Goal: Task Accomplishment & Management: Manage account settings

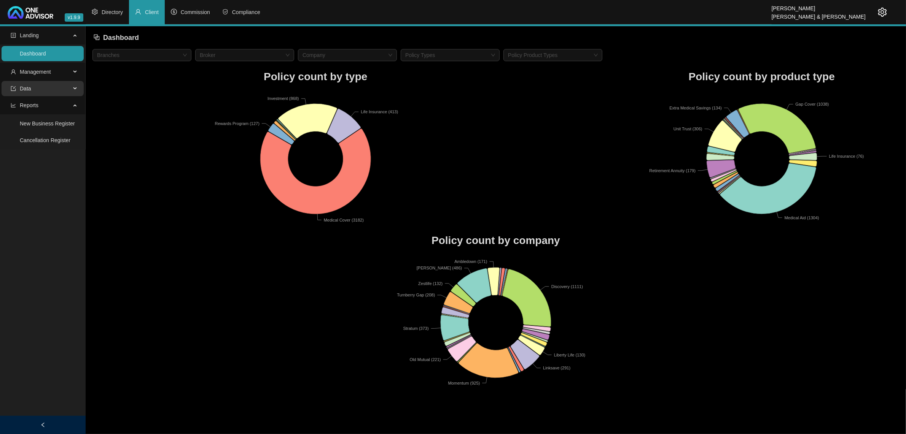
click at [50, 89] on span "Data" at bounding box center [41, 88] width 60 height 15
click at [64, 70] on span "Management" at bounding box center [41, 71] width 60 height 15
click at [36, 93] on link "Clients" at bounding box center [28, 90] width 16 height 6
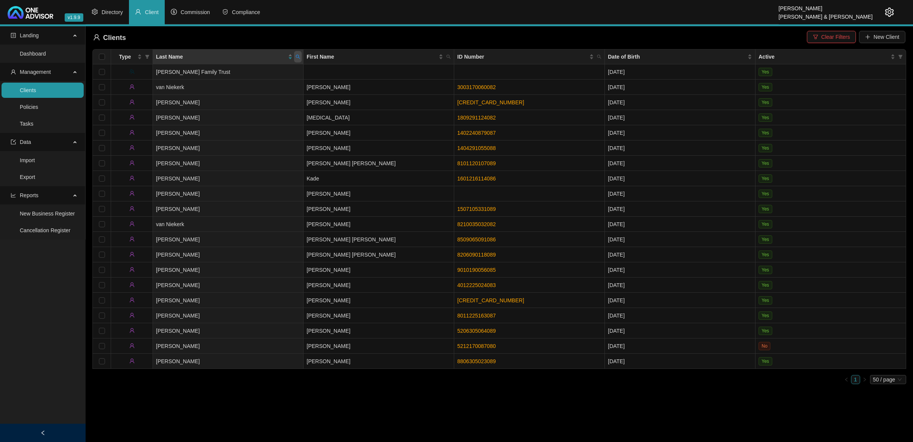
click at [299, 58] on icon "search" at bounding box center [298, 57] width 4 height 4
type input "[PERSON_NAME]"
click at [242, 91] on span "Search" at bounding box center [248, 87] width 17 height 8
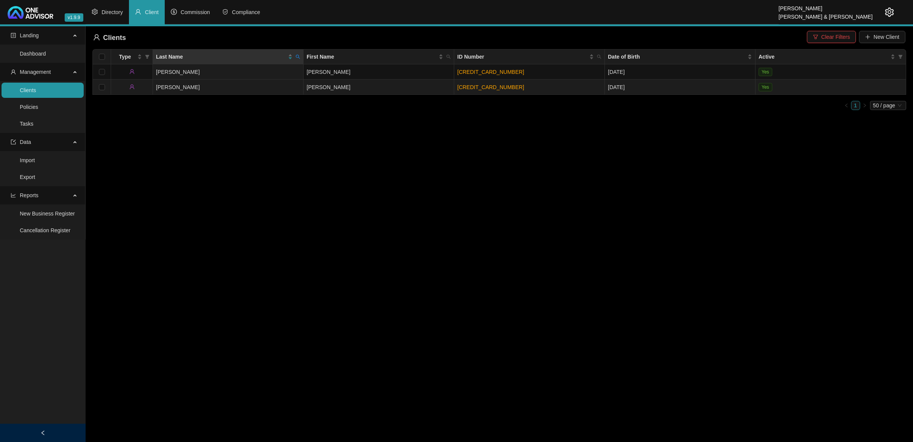
click at [225, 86] on td "[PERSON_NAME]" at bounding box center [228, 86] width 151 height 15
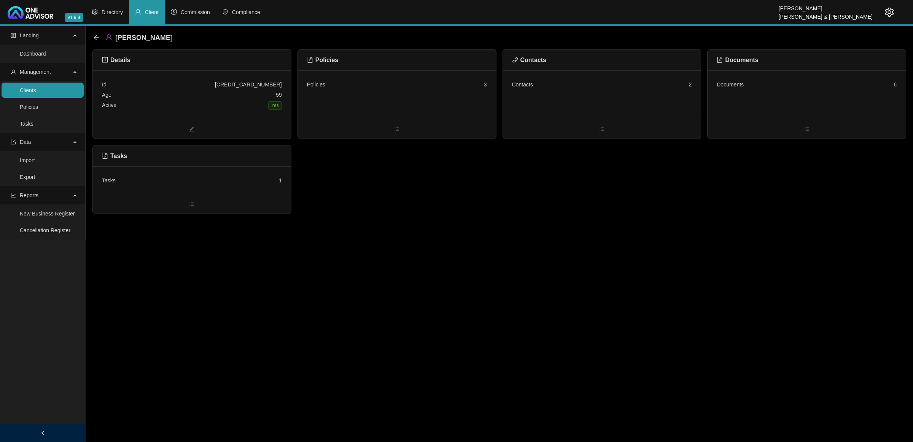
click at [461, 88] on div "Policies 3" at bounding box center [397, 84] width 180 height 10
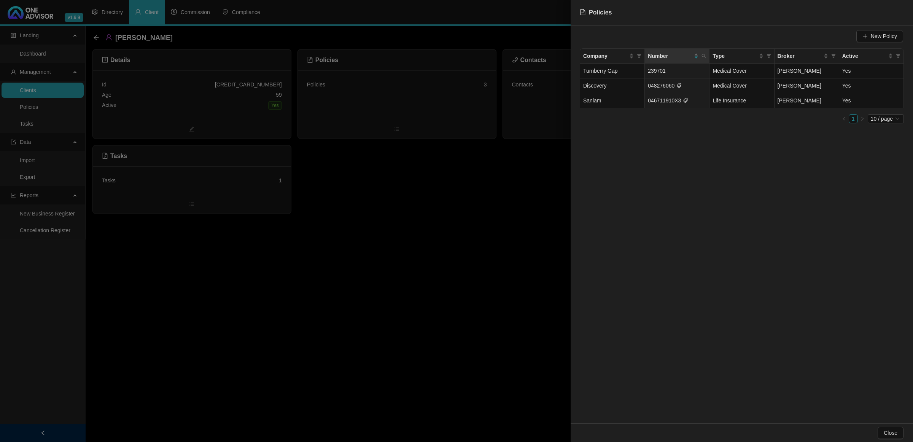
click at [429, 207] on div at bounding box center [456, 221] width 913 height 442
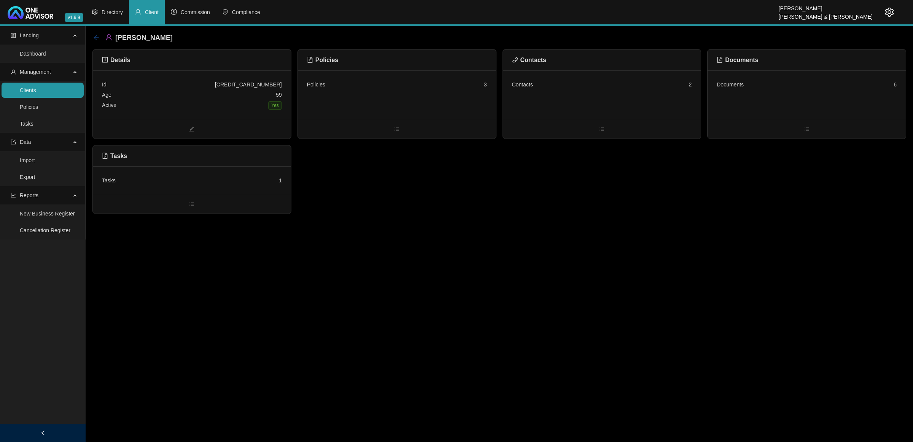
click at [95, 39] on icon "arrow-left" at bounding box center [96, 37] width 5 height 5
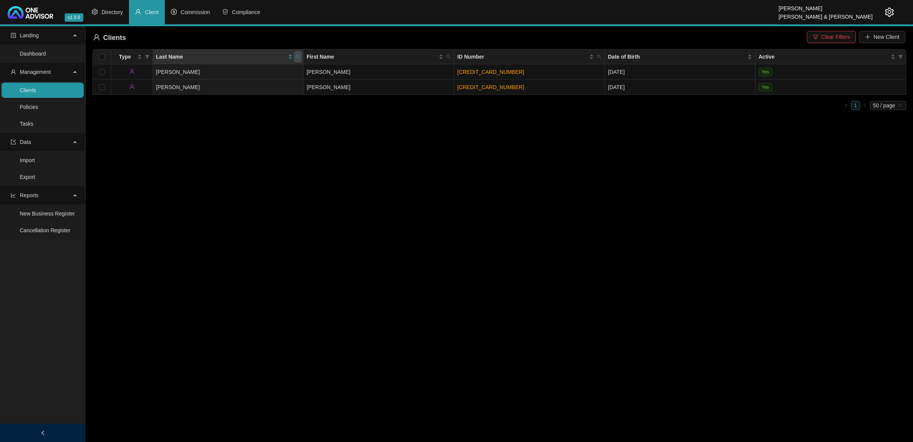
click at [297, 56] on icon "search" at bounding box center [298, 56] width 5 height 5
type input "VAN NIEKERK FA"
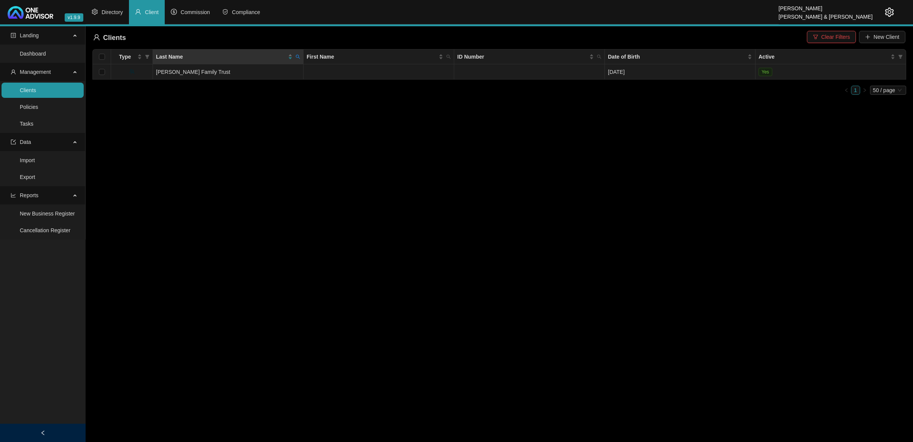
click at [271, 73] on td "[PERSON_NAME] Family Trust" at bounding box center [228, 71] width 151 height 15
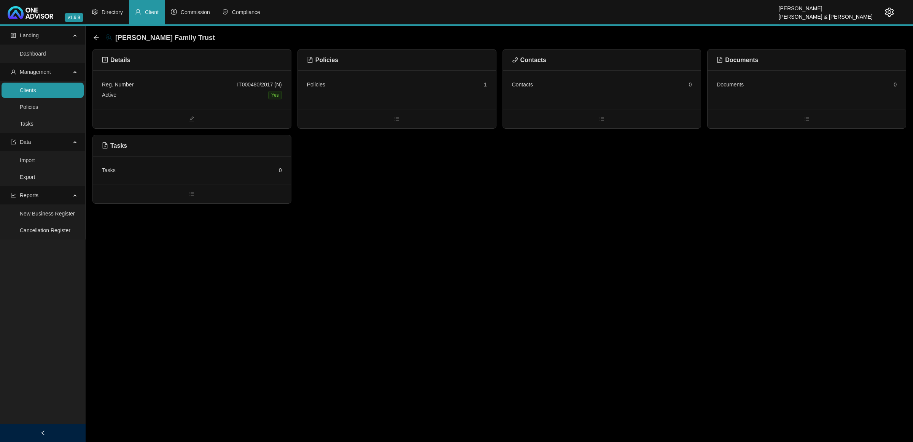
click at [426, 84] on div "Policies 1" at bounding box center [397, 84] width 180 height 10
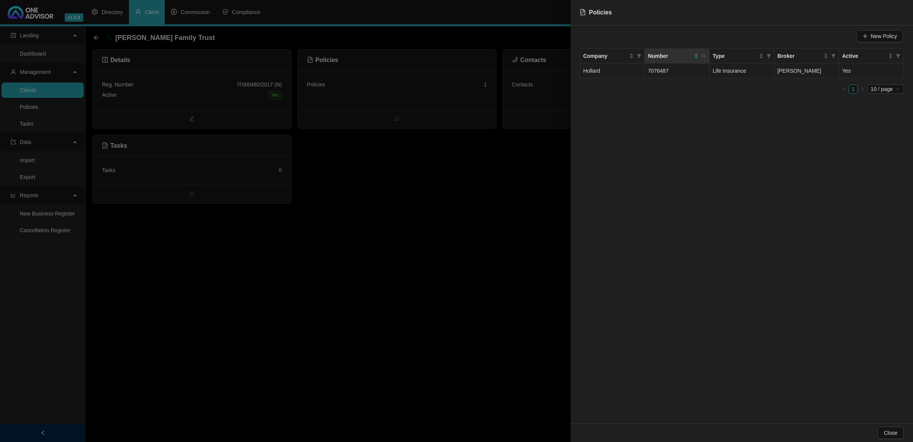
click at [651, 73] on span "7076487" at bounding box center [658, 71] width 21 height 6
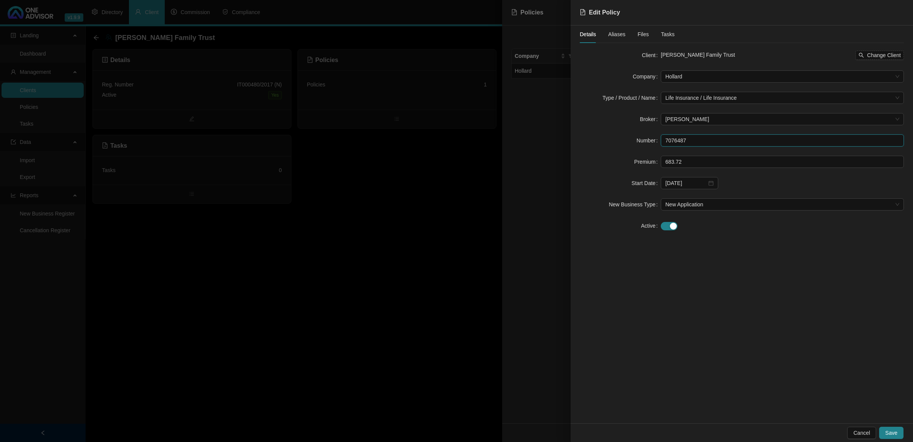
drag, startPoint x: 705, startPoint y: 135, endPoint x: 641, endPoint y: 143, distance: 64.3
click at [641, 143] on div "Number 7076487" at bounding box center [742, 140] width 324 height 12
drag, startPoint x: 263, startPoint y: 251, endPoint x: 251, endPoint y: 235, distance: 19.9
click at [261, 248] on div at bounding box center [456, 221] width 913 height 442
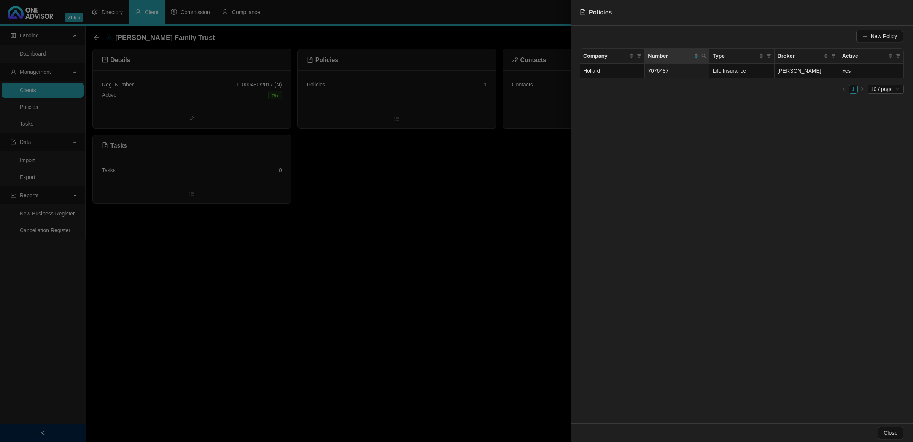
click at [294, 325] on div at bounding box center [456, 221] width 913 height 442
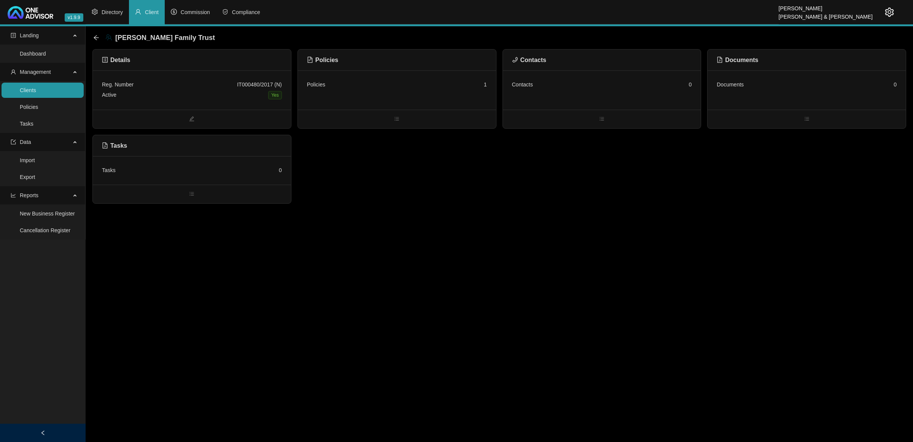
click at [294, 325] on main "Landing Dashboard Management Clients Policies Tasks Data Import Export Reports …" at bounding box center [456, 233] width 913 height 415
click at [33, 124] on link "Tasks" at bounding box center [27, 124] width 14 height 6
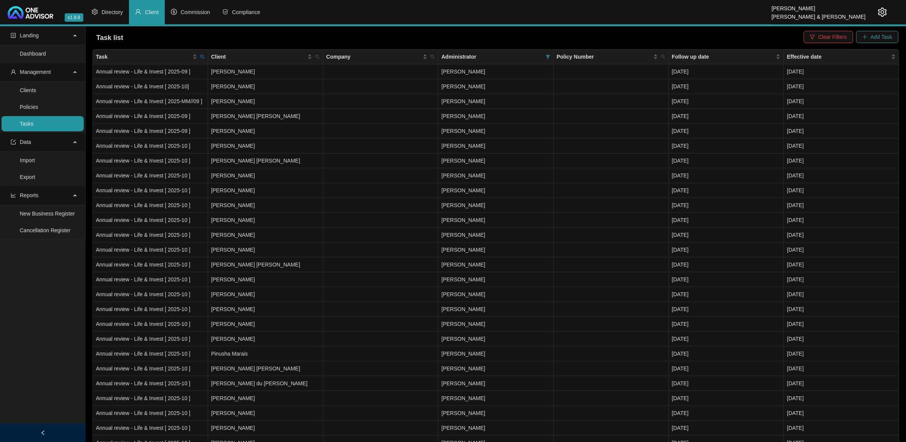
click at [881, 36] on span "Add Task" at bounding box center [881, 37] width 22 height 8
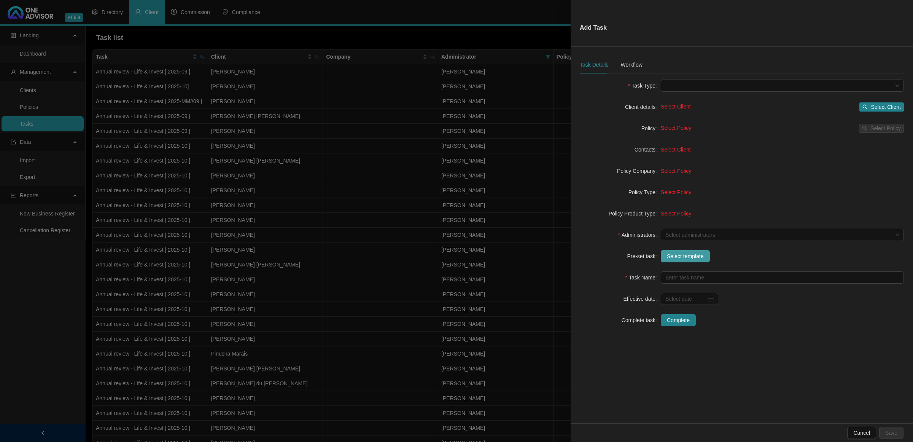
click at [677, 261] on button "Select template" at bounding box center [685, 256] width 49 height 12
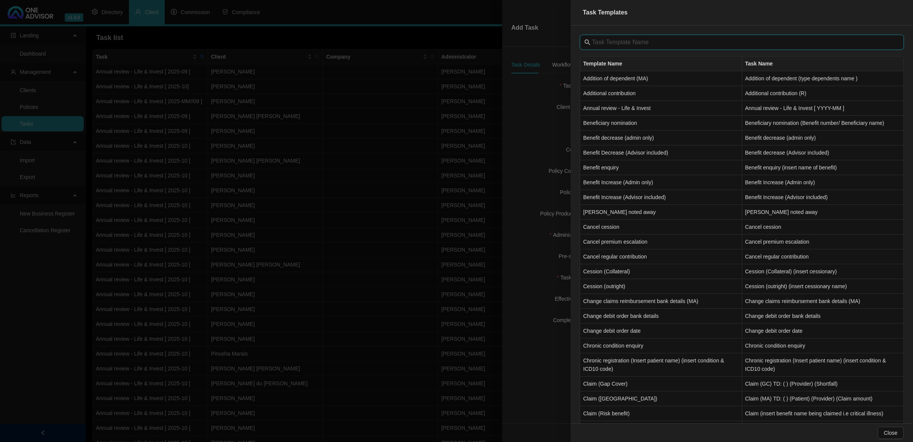
click at [615, 44] on input "text" at bounding box center [742, 42] width 301 height 9
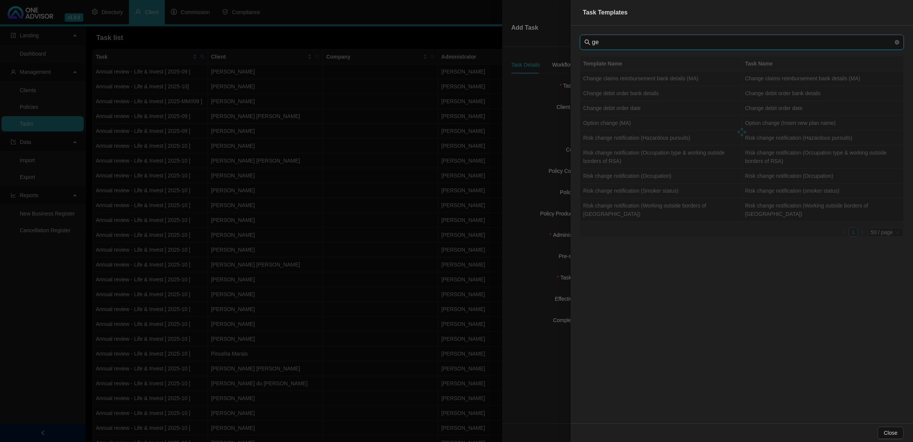
type input "g"
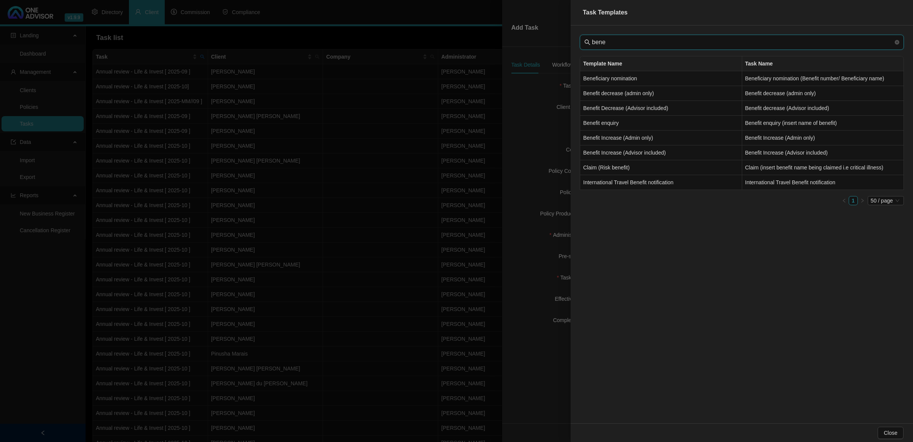
type input "bene"
click at [398, 211] on div at bounding box center [456, 221] width 913 height 442
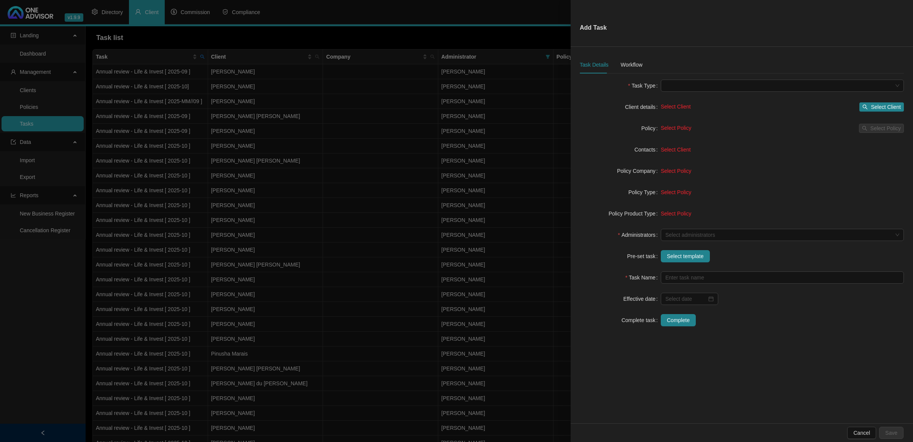
click at [398, 211] on div at bounding box center [456, 221] width 913 height 442
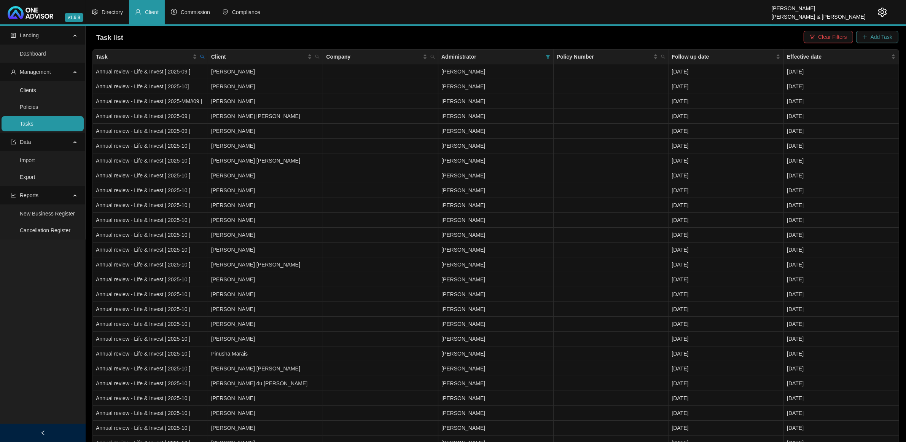
click at [882, 35] on span "Add Task" at bounding box center [881, 37] width 22 height 8
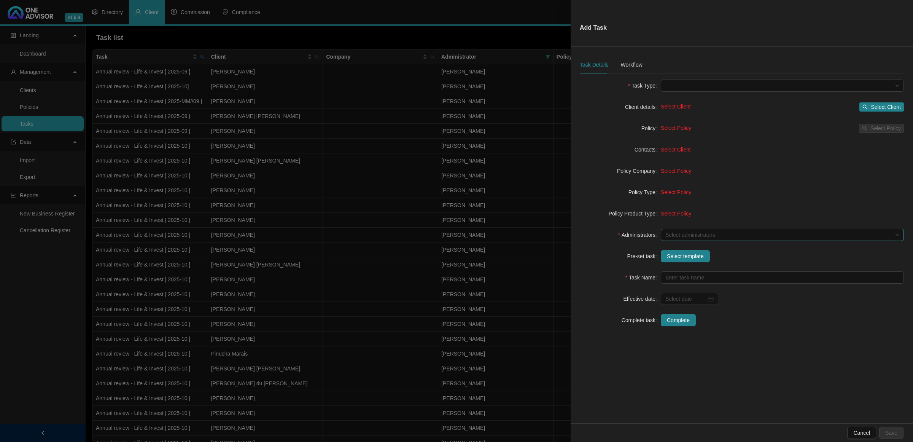
click at [682, 236] on div at bounding box center [778, 235] width 232 height 6
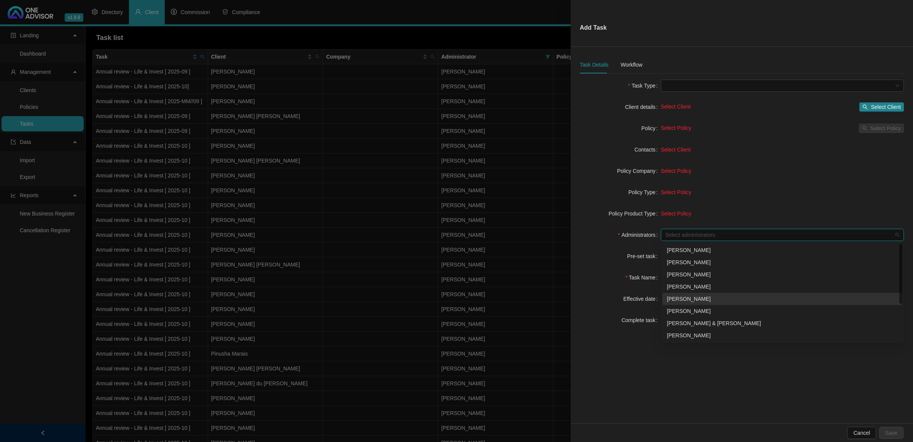
click at [696, 299] on div "[PERSON_NAME]" at bounding box center [782, 298] width 231 height 8
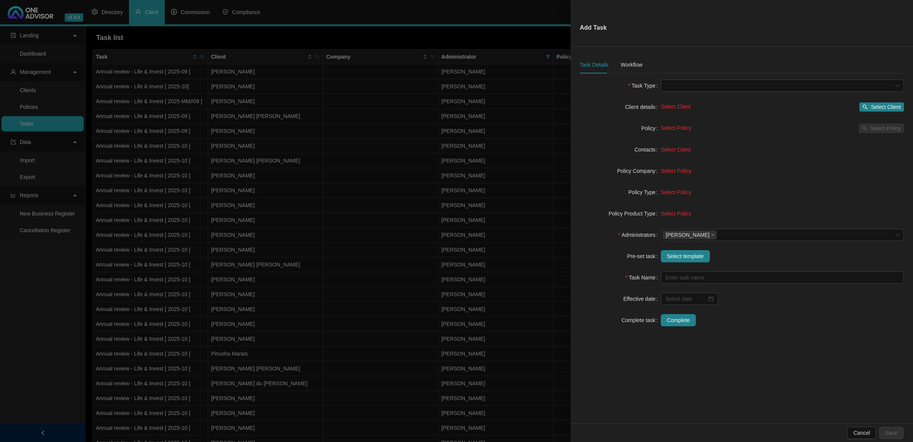
click at [592, 273] on div "Task Name" at bounding box center [620, 277] width 81 height 12
click at [677, 252] on span "Select template" at bounding box center [685, 256] width 37 height 8
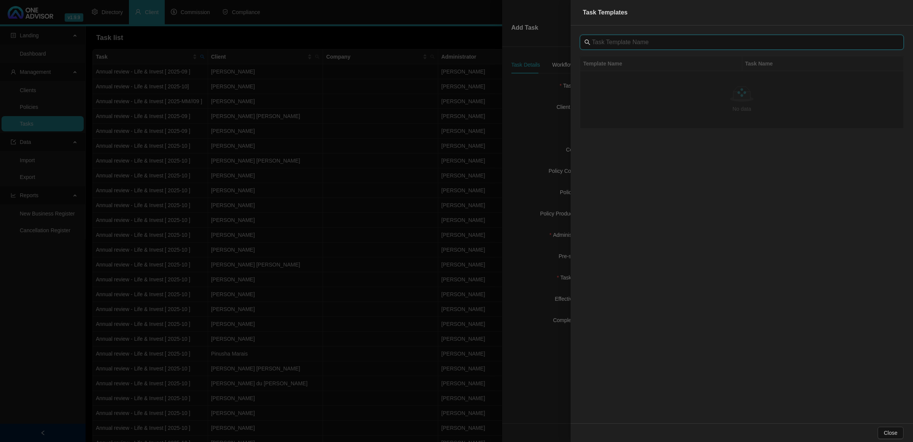
click at [611, 42] on input "text" at bounding box center [742, 42] width 301 height 9
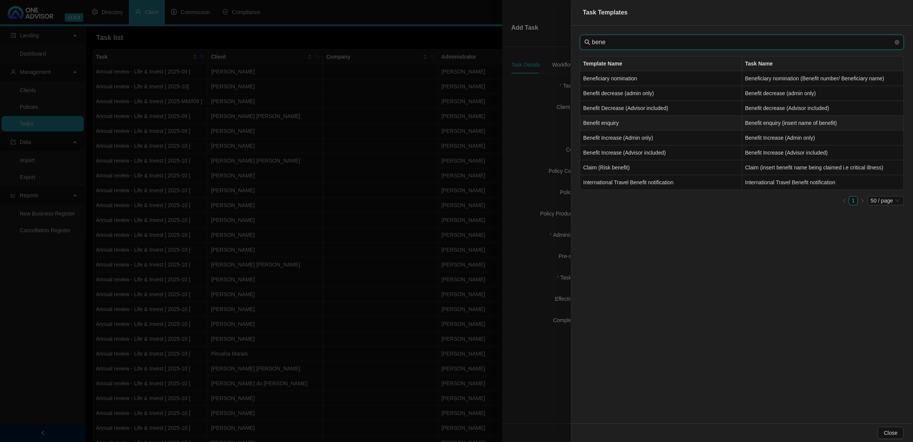
type input "bene"
click at [615, 126] on td "Benefit enquiry" at bounding box center [661, 123] width 162 height 15
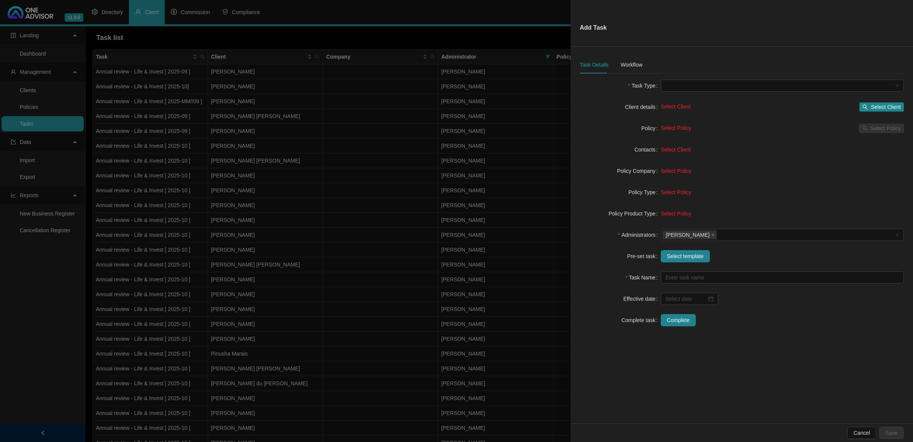
type input "Benefit enquiry (insert name of benefit)"
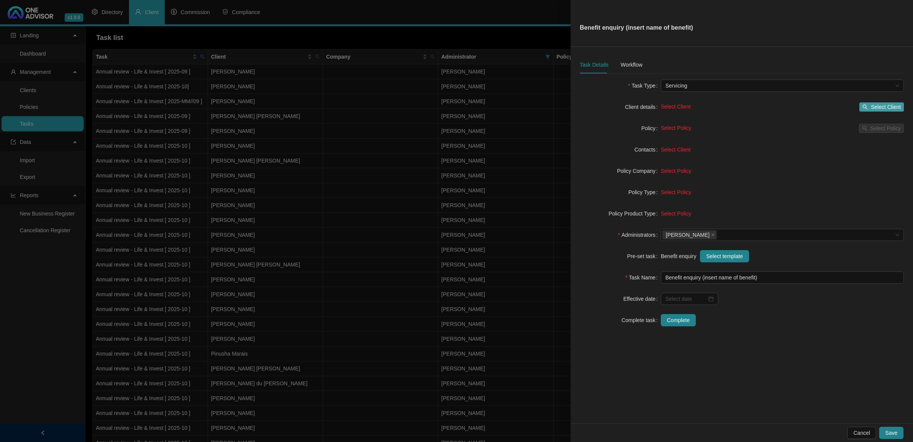
click at [873, 105] on span "Select Client" at bounding box center [886, 107] width 30 height 8
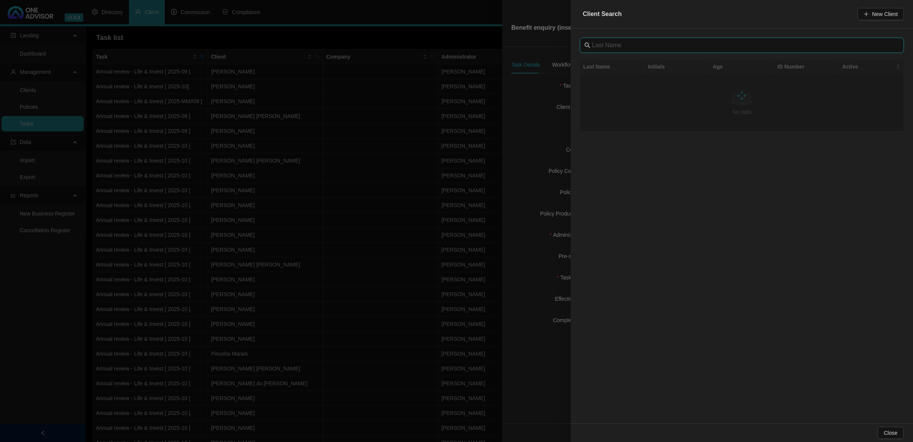
click at [640, 48] on input "text" at bounding box center [742, 45] width 301 height 9
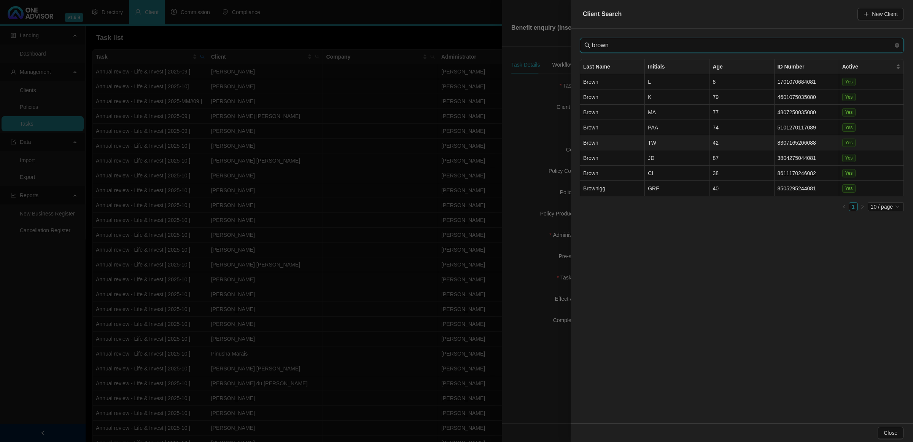
type input "brown"
click at [624, 141] on td "Brown" at bounding box center [612, 142] width 65 height 15
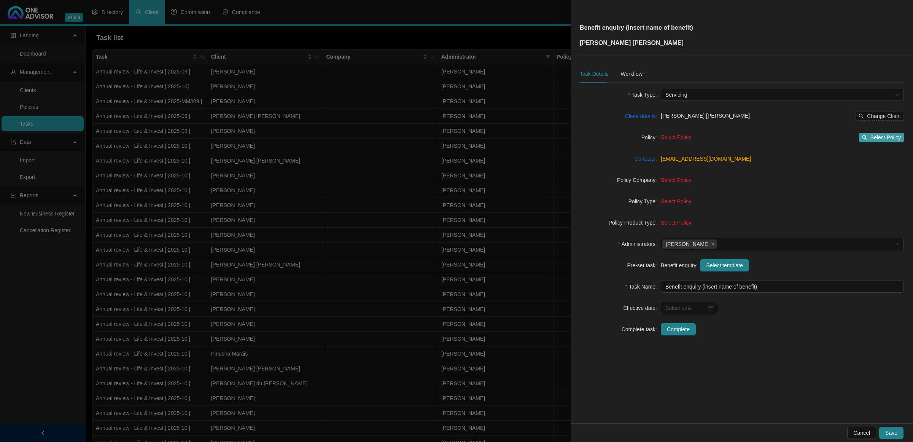
click at [886, 136] on span "Select Policy" at bounding box center [885, 137] width 30 height 8
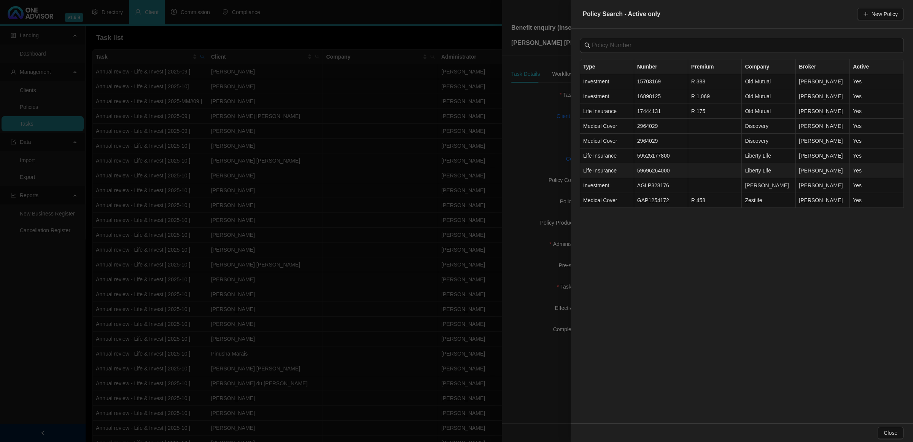
click at [664, 170] on td "59696264000" at bounding box center [661, 170] width 54 height 15
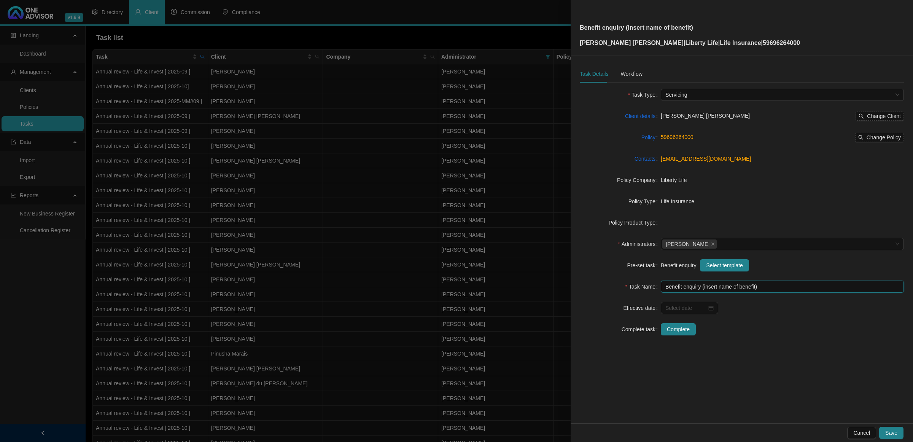
click at [742, 288] on input "Benefit enquiry (insert name of benefit)" at bounding box center [782, 286] width 243 height 12
drag, startPoint x: 755, startPoint y: 286, endPoint x: 702, endPoint y: 290, distance: 52.6
click at [702, 290] on input "Benefit enquiry (insert name of benefit)" at bounding box center [782, 286] width 243 height 12
type input "Benefit enquiry (Living Lifestyle and Addlib bonus)"
click at [748, 289] on input "Benefit enquiry (Living Lifestyle and Addlib bonus)" at bounding box center [782, 286] width 243 height 12
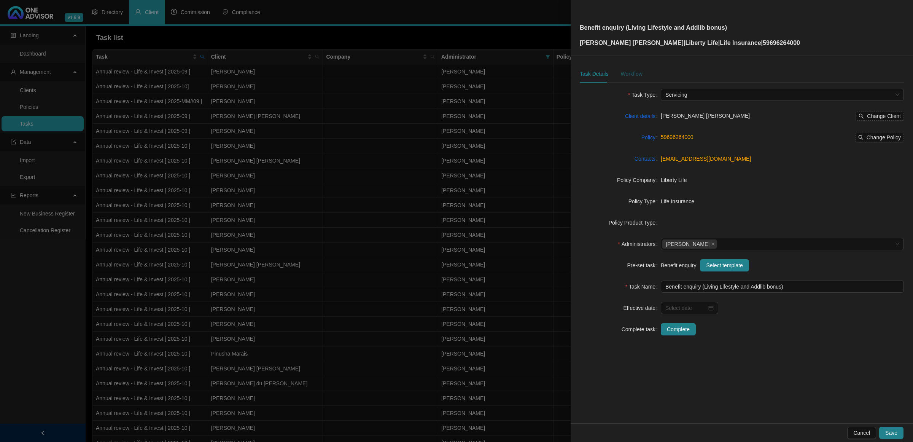
click at [630, 73] on div "Workflow" at bounding box center [631, 74] width 22 height 8
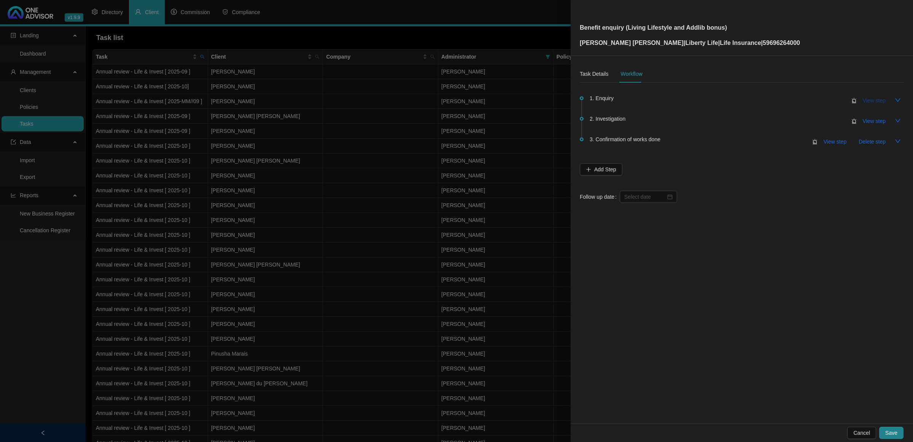
click at [866, 97] on span "View step" at bounding box center [874, 100] width 23 height 8
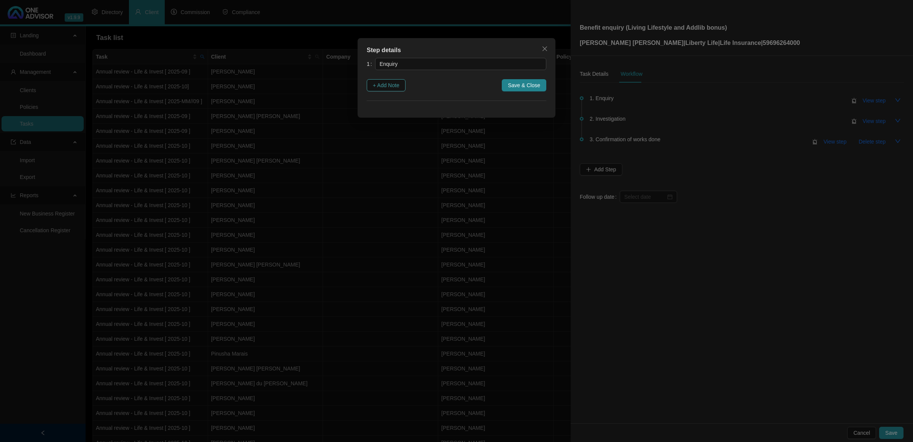
click at [381, 84] on span "+ Add Note" at bounding box center [386, 85] width 27 height 8
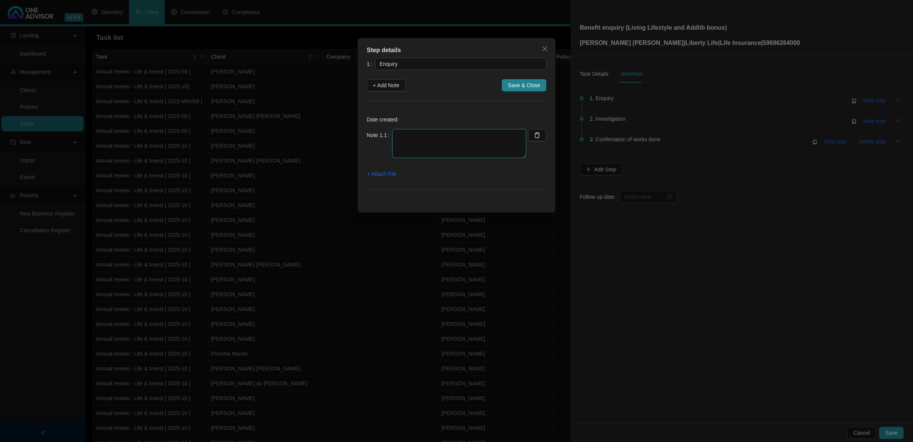
click at [461, 136] on textarea at bounding box center [459, 143] width 134 height 29
type textarea "[DATE] - Client sent an email enquiring on the Living Lifestyle benefit and Add…"
click at [389, 178] on span "+ Attach File" at bounding box center [381, 174] width 29 height 8
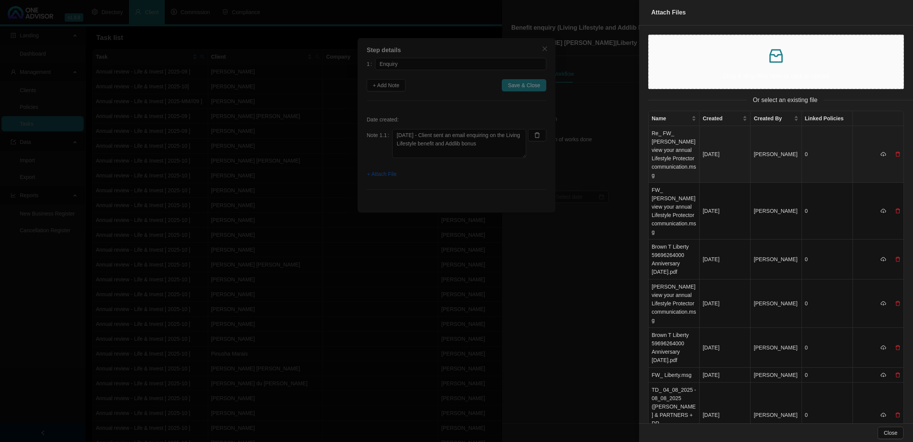
click at [655, 144] on td "Re_ FW_ [PERSON_NAME] view your annual Lifestyle Protector communication.msg" at bounding box center [673, 154] width 51 height 57
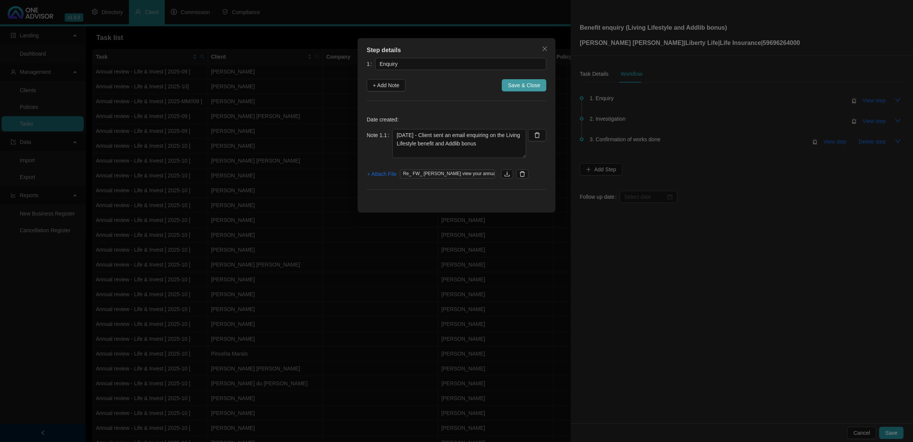
click at [536, 87] on span "Save & Close" at bounding box center [524, 85] width 32 height 8
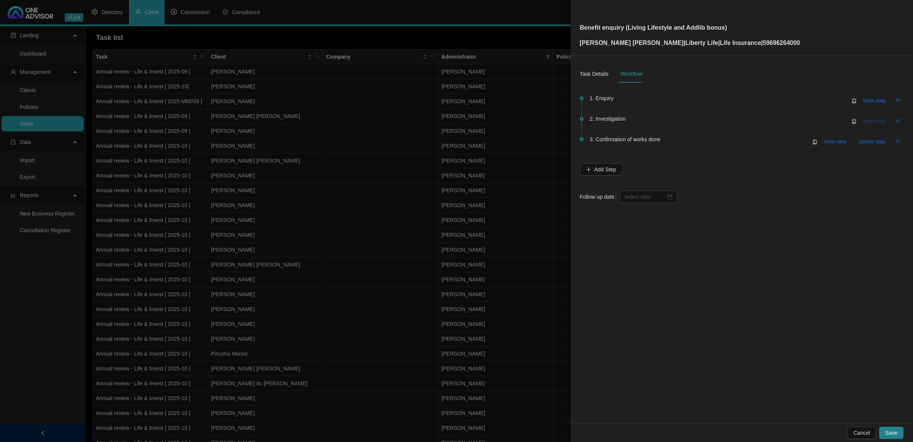
click at [877, 122] on span "View step" at bounding box center [874, 121] width 23 height 8
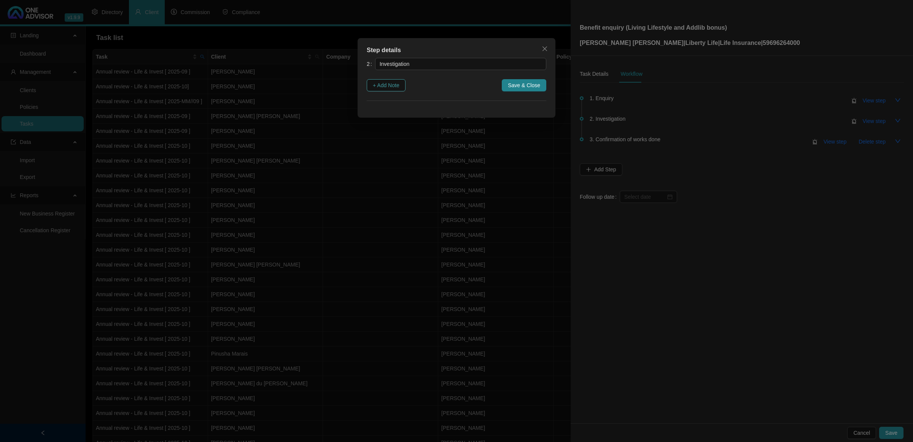
click at [386, 87] on span "+ Add Note" at bounding box center [386, 85] width 27 height 8
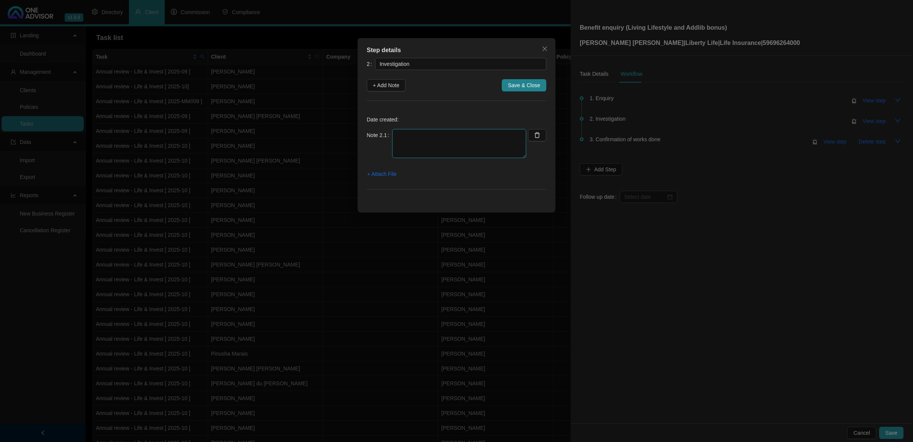
click at [417, 148] on textarea at bounding box center [459, 143] width 134 height 29
type textarea "d"
click at [397, 135] on textarea "Answered the query last year - client needs to have both a Risk (Life) and Inve…" at bounding box center [459, 143] width 134 height 29
type textarea "Addlib Query :Answered the query last year - client needs to have both a Risk (…"
click at [385, 174] on span "+ Attach File" at bounding box center [381, 174] width 29 height 8
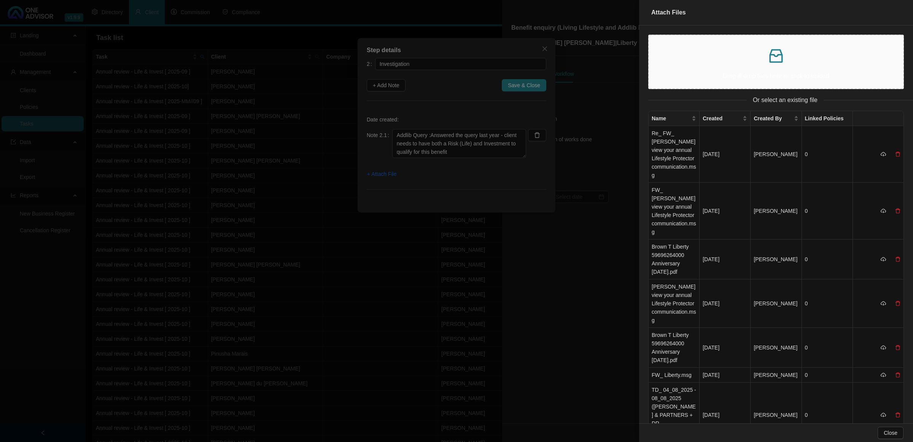
click at [711, 56] on p at bounding box center [776, 56] width 242 height 18
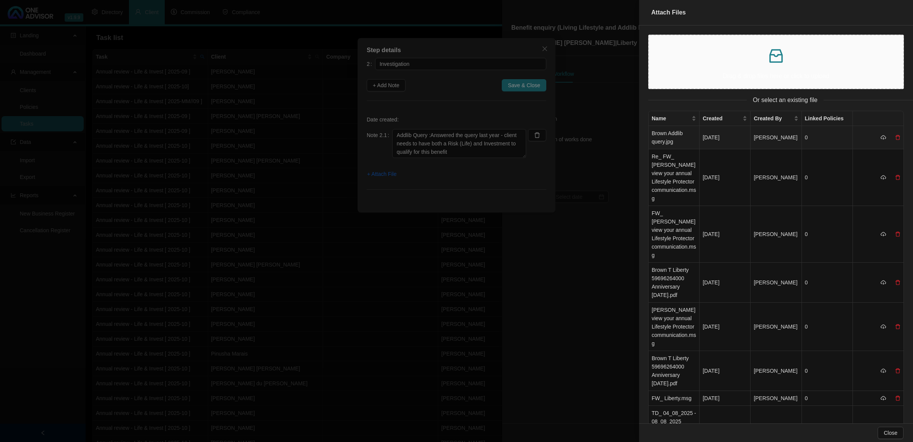
click at [669, 140] on td "Brown Addlib query.jpg" at bounding box center [673, 137] width 51 height 23
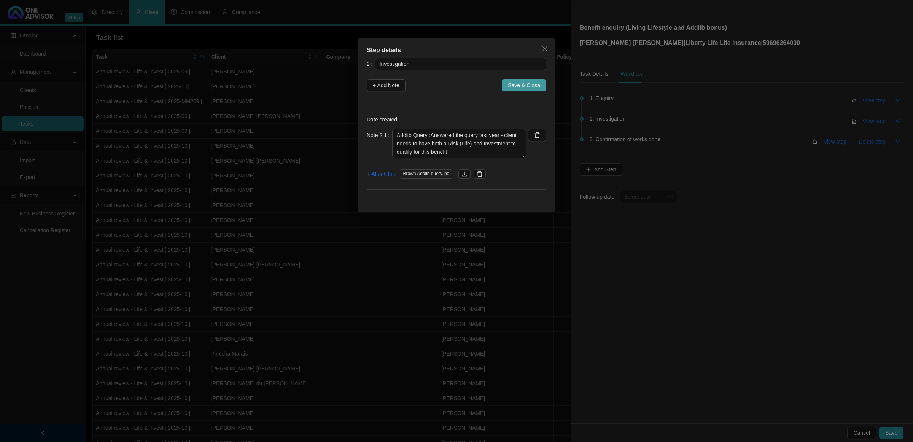
click at [514, 86] on span "Save & Close" at bounding box center [524, 85] width 32 height 8
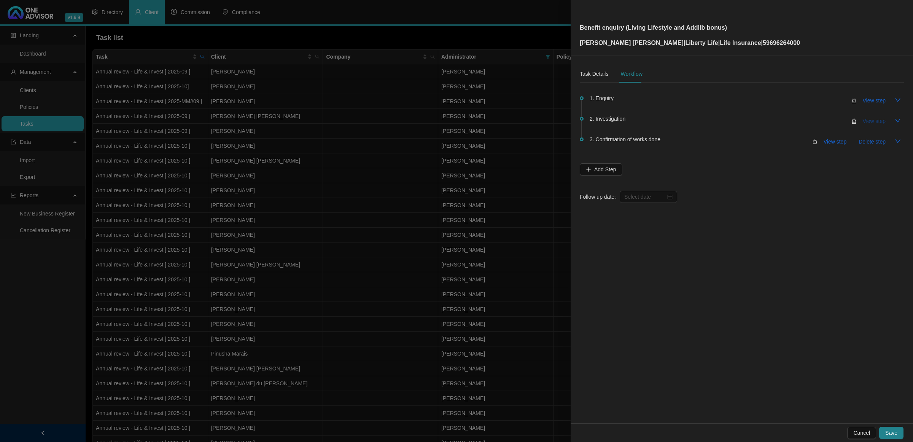
click at [871, 119] on span "View step" at bounding box center [874, 121] width 23 height 8
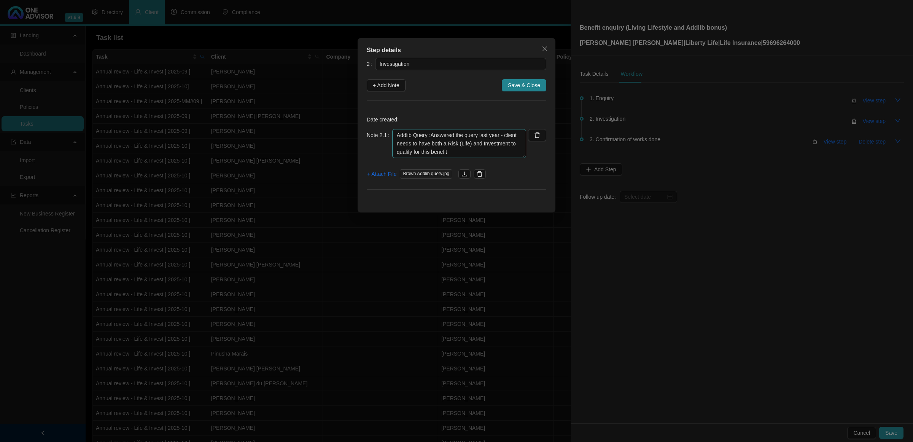
scroll to position [16, 0]
click at [486, 149] on textarea "Addlib Query :Answered the query last year - client needs to have both a Risk (…" at bounding box center [459, 143] width 134 height 29
type textarea "Addlib Query :Answered the query last year - client needs to have both a Risk (…"
click at [380, 174] on span "+ Attach File" at bounding box center [381, 174] width 29 height 8
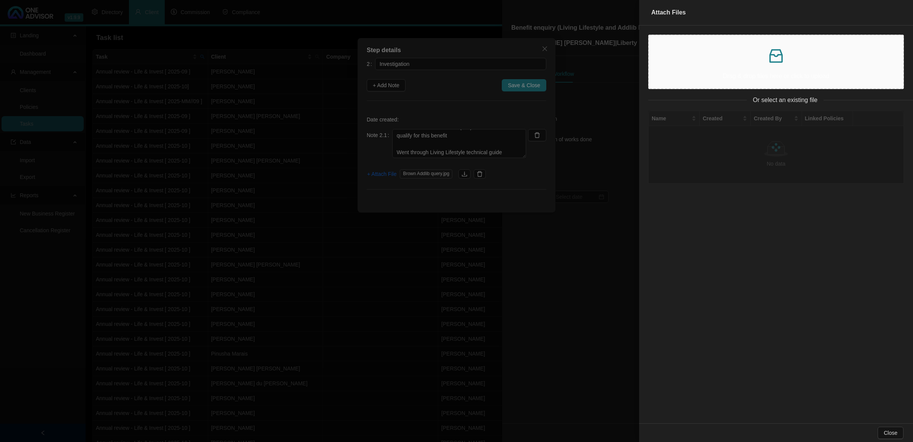
click at [768, 63] on icon "inbox" at bounding box center [776, 56] width 18 height 18
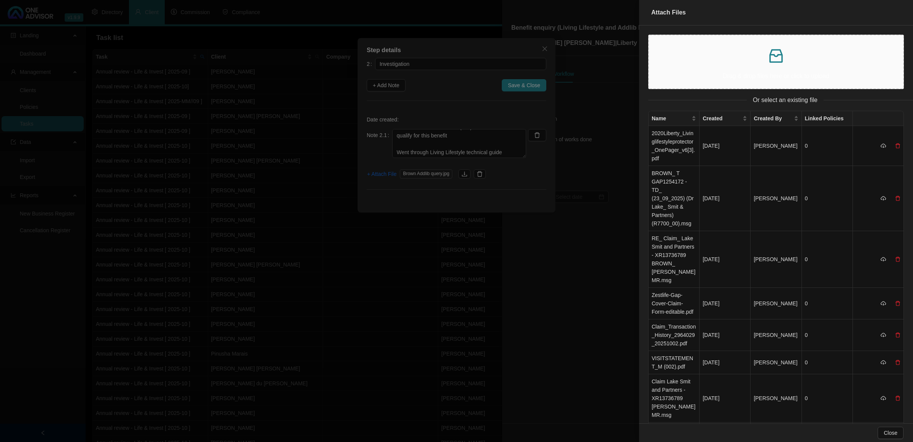
click at [685, 75] on p "Drag & drop files here or click to upload" at bounding box center [776, 76] width 242 height 10
click at [668, 137] on td "2020Liberty_Livinglifestyleprotector_OnePager_v6[3].pdf" at bounding box center [673, 146] width 51 height 40
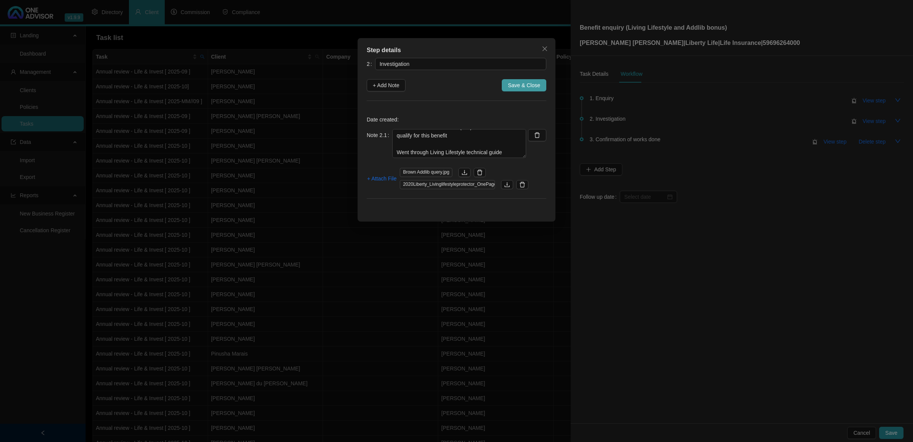
click at [531, 86] on span "Save & Close" at bounding box center [524, 85] width 32 height 8
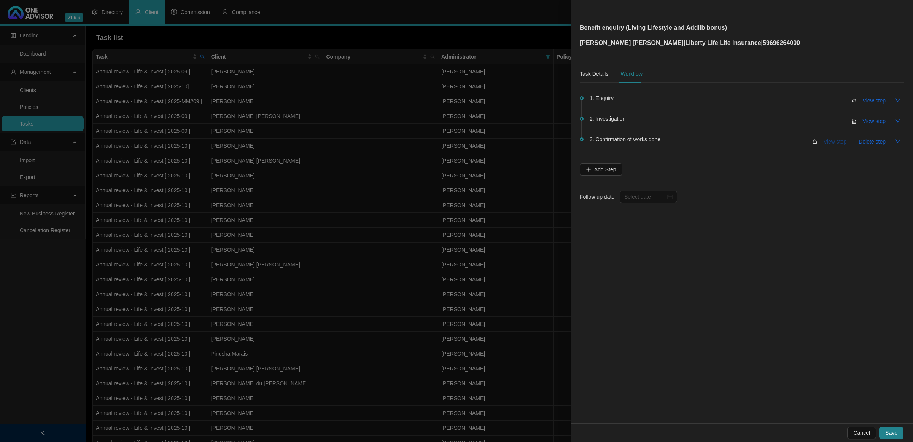
click at [828, 143] on span "View step" at bounding box center [834, 141] width 23 height 8
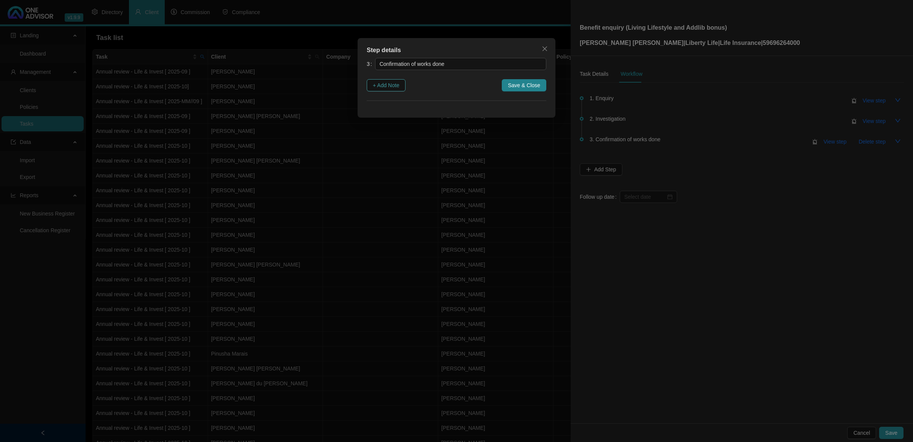
click at [396, 85] on span "+ Add Note" at bounding box center [386, 85] width 27 height 8
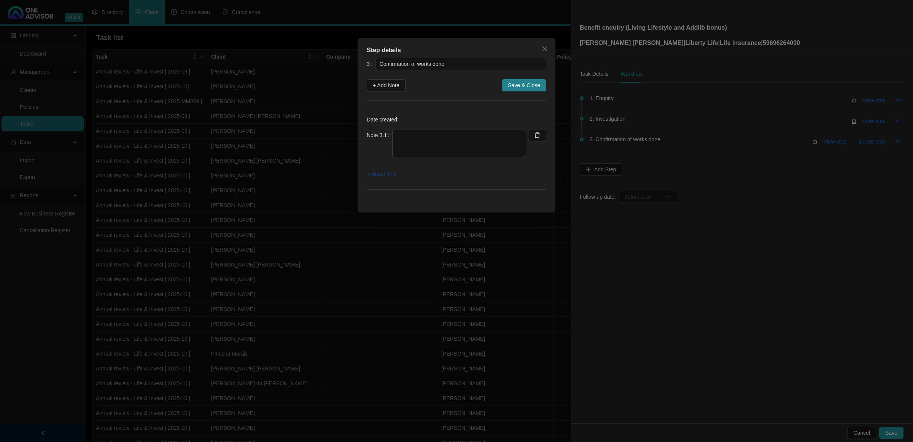
click at [390, 177] on span "+ Attach File" at bounding box center [381, 174] width 29 height 8
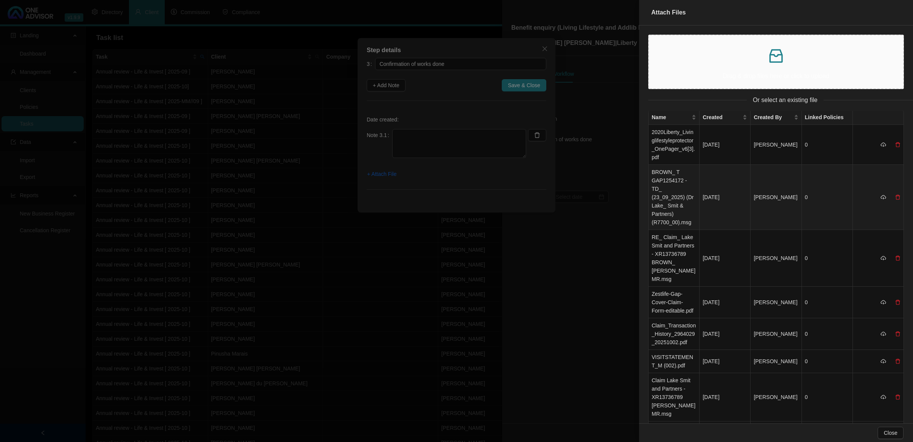
scroll to position [0, 0]
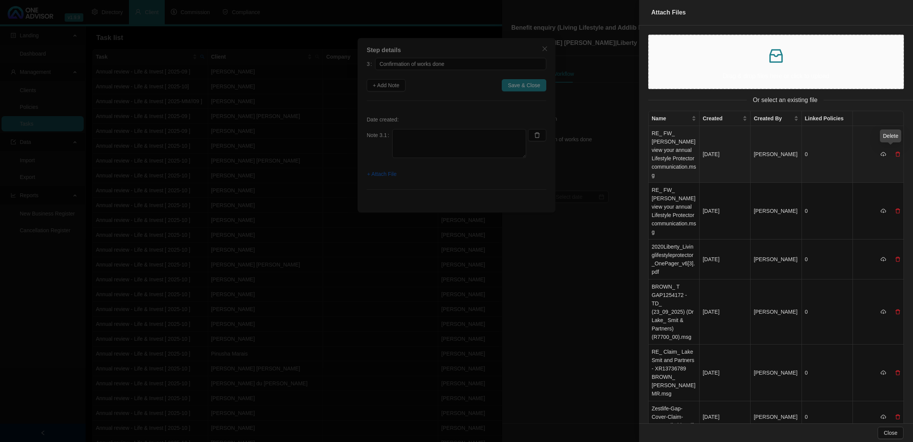
click at [893, 148] on td at bounding box center [878, 154] width 51 height 57
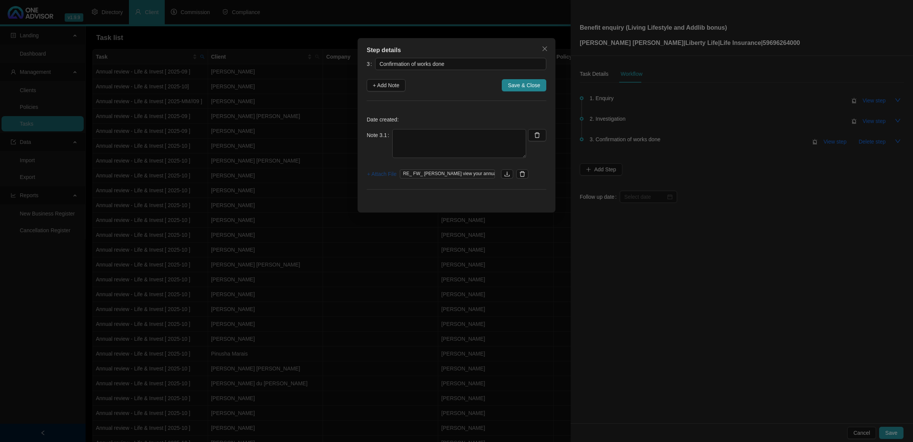
click at [386, 173] on span "+ Attach File" at bounding box center [381, 174] width 29 height 8
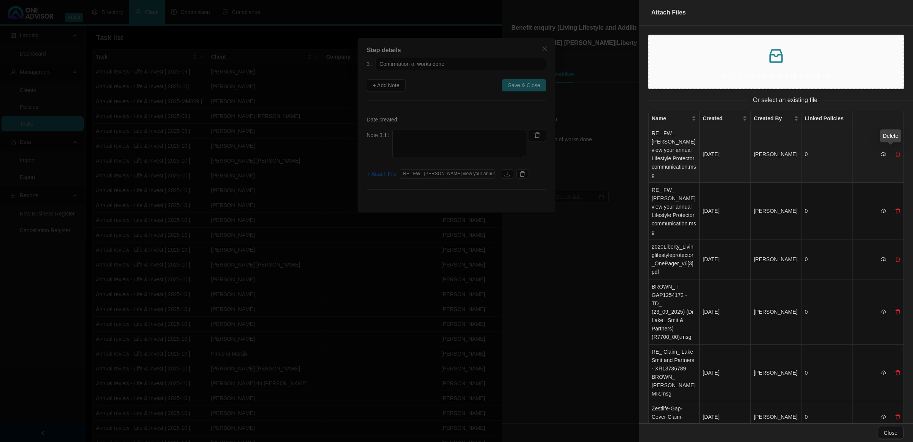
click at [895, 151] on icon "delete" at bounding box center [897, 153] width 5 height 5
click at [906, 134] on button "Yes" at bounding box center [901, 133] width 15 height 9
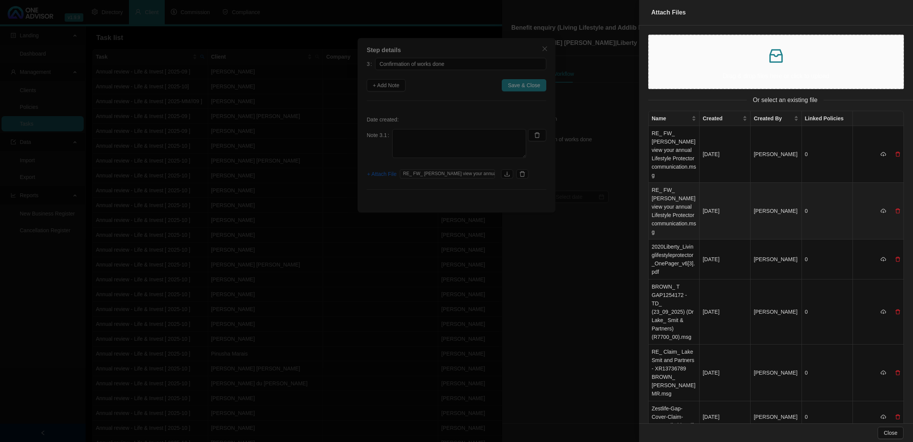
click at [671, 192] on td "RE_ FW_ [PERSON_NAME] view your annual Lifestyle Protector communication.msg" at bounding box center [673, 211] width 51 height 57
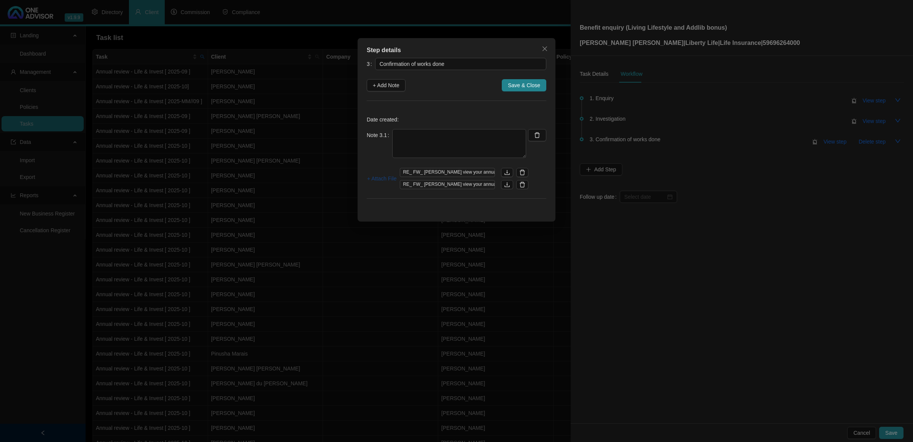
click at [386, 178] on span "+ Attach File" at bounding box center [381, 178] width 29 height 8
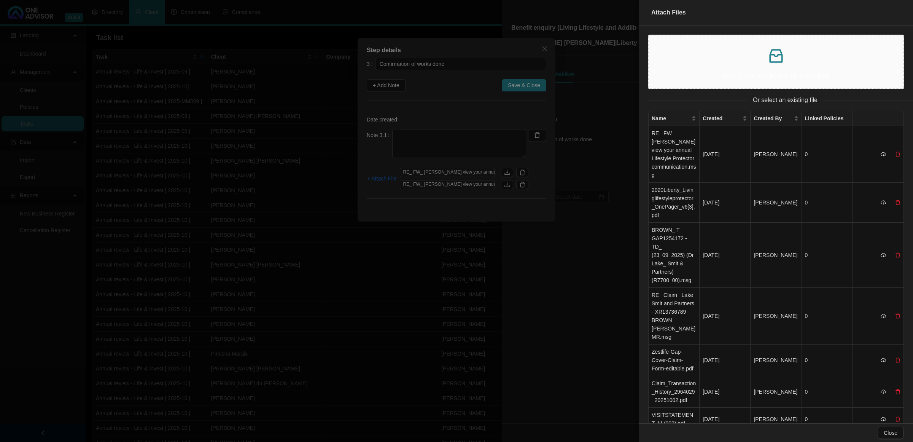
click at [524, 184] on div at bounding box center [456, 221] width 913 height 442
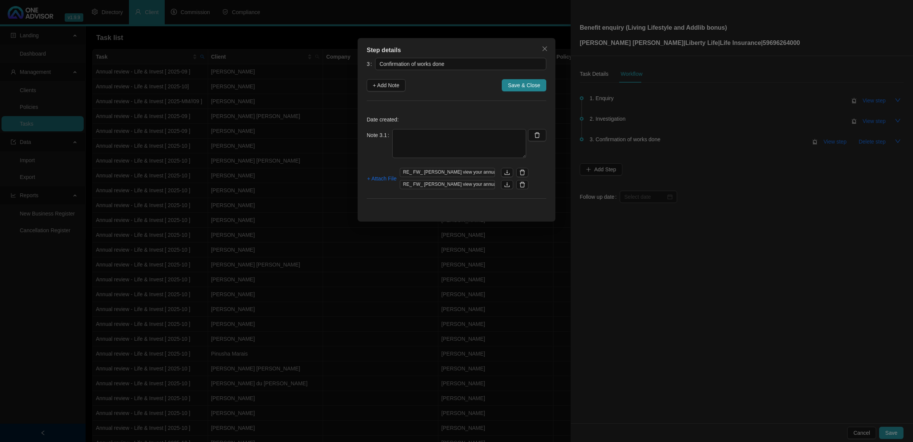
click at [524, 184] on icon "delete" at bounding box center [522, 184] width 6 height 6
click at [381, 176] on span "+ Attach File" at bounding box center [381, 174] width 29 height 8
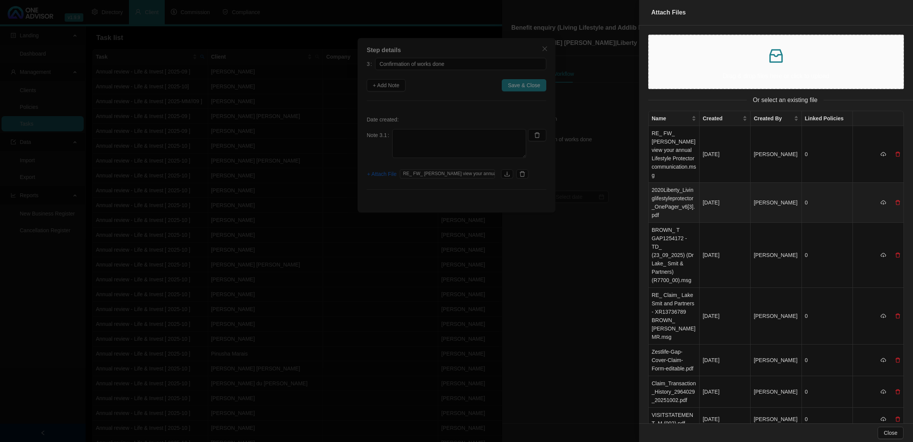
click at [665, 198] on td "2020Liberty_Livinglifestyleprotector_OnePager_v6[3].pdf" at bounding box center [673, 203] width 51 height 40
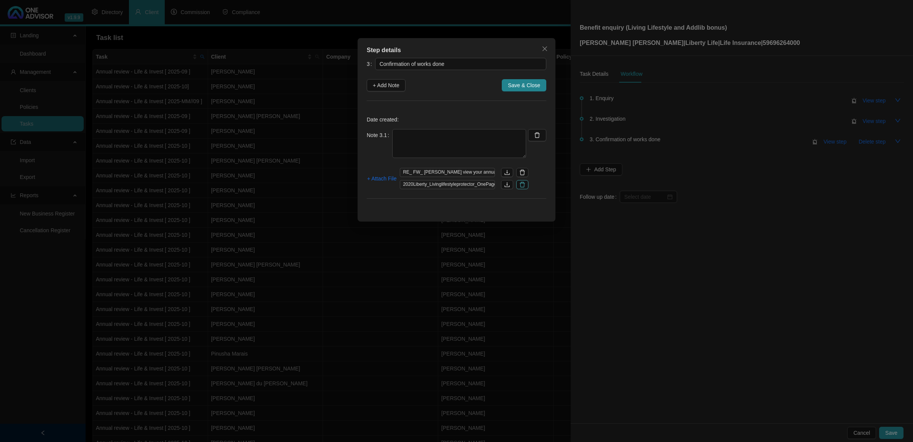
click at [523, 188] on icon "delete" at bounding box center [522, 184] width 6 height 6
click at [461, 136] on textarea at bounding box center [459, 143] width 134 height 29
type textarea "[DATE] - Emailed info to the client"
click at [516, 80] on button "Save & Close" at bounding box center [524, 85] width 44 height 12
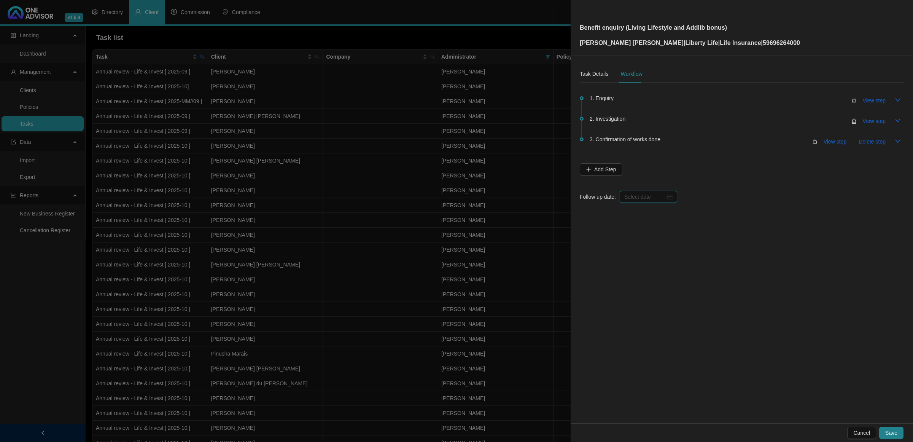
click at [636, 192] on input at bounding box center [644, 196] width 41 height 8
type input "[DATE]"
click at [664, 255] on div "7" at bounding box center [660, 257] width 9 height 9
click at [885, 427] on button "Save" at bounding box center [891, 432] width 24 height 12
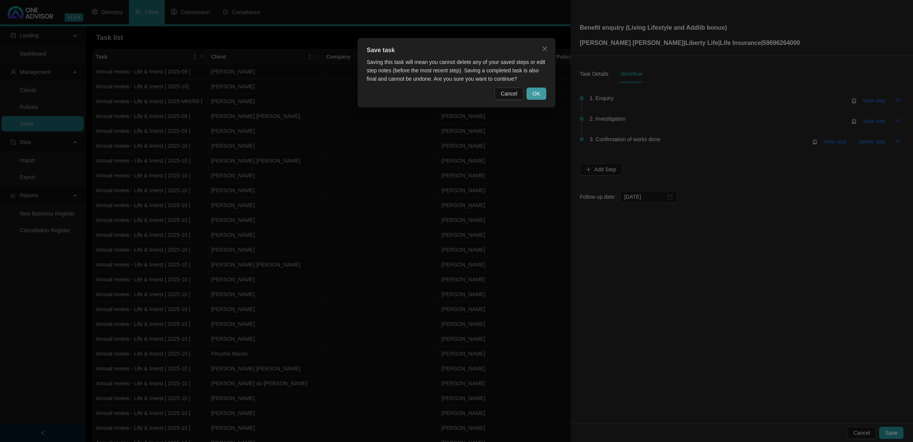
click at [539, 93] on span "OK" at bounding box center [536, 93] width 8 height 8
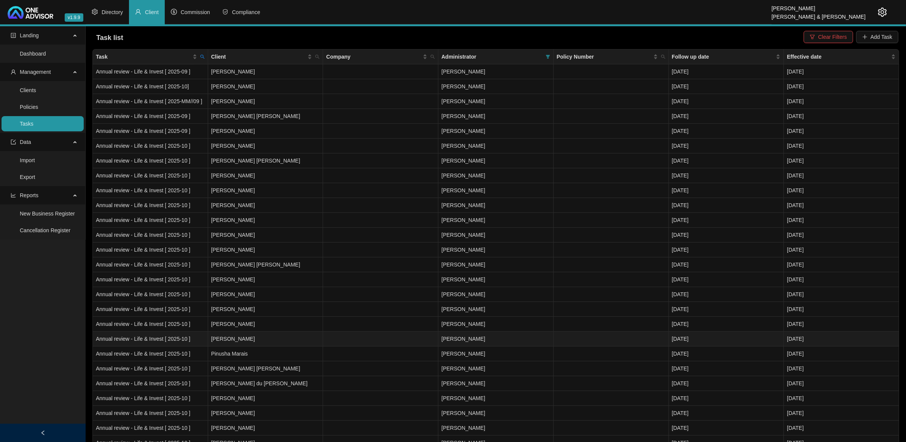
click at [269, 344] on td "[PERSON_NAME]" at bounding box center [265, 338] width 115 height 15
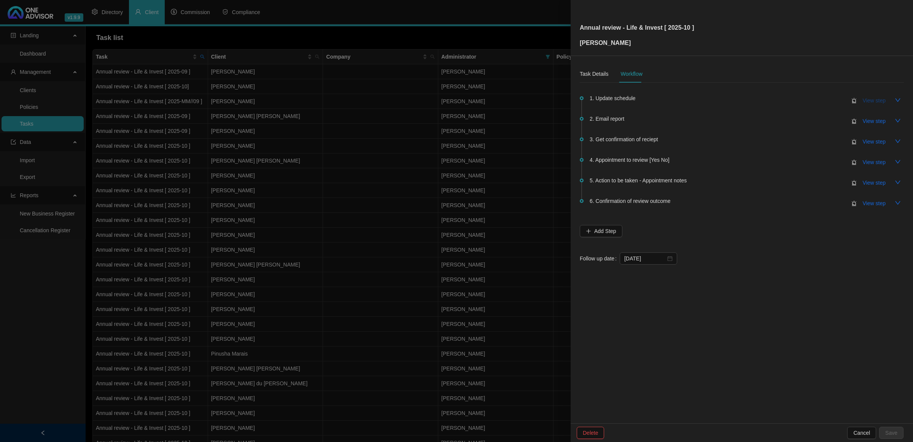
click at [876, 97] on span "View step" at bounding box center [874, 100] width 23 height 8
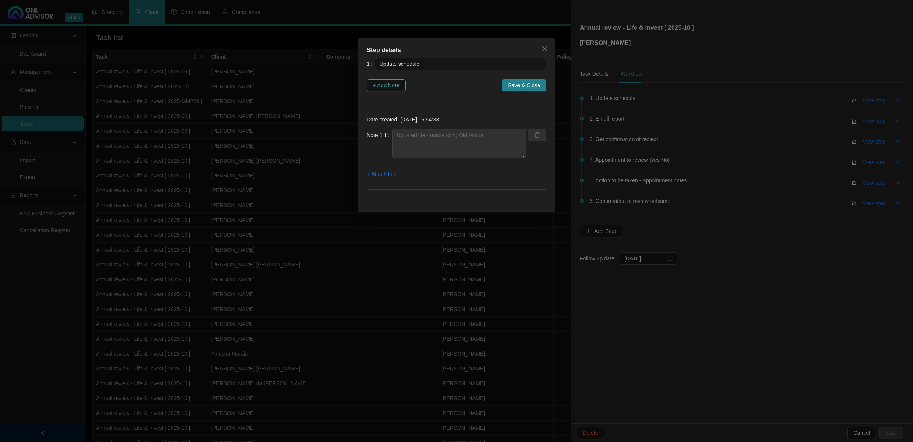
click at [390, 79] on button "+ Add Note" at bounding box center [386, 85] width 39 height 12
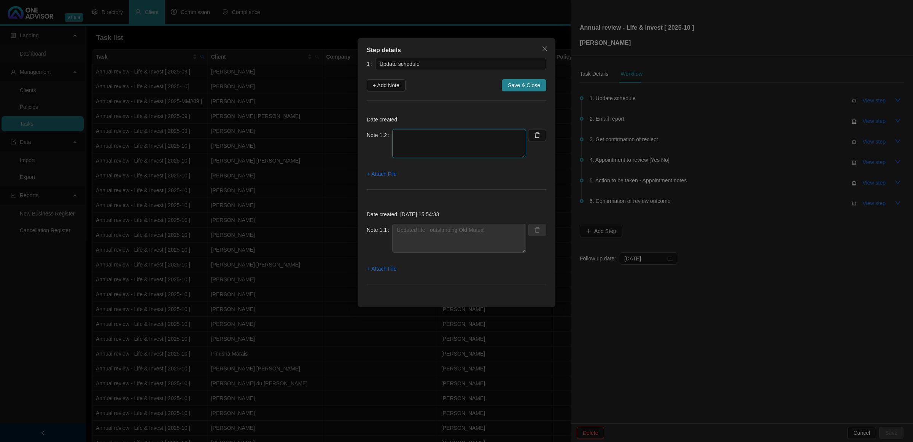
click at [449, 146] on textarea at bounding box center [459, 143] width 134 height 29
type textarea "L"
type textarea "o"
type textarea "[DATE] added Old Mutual"
click at [510, 86] on span "Save & Close" at bounding box center [524, 85] width 32 height 8
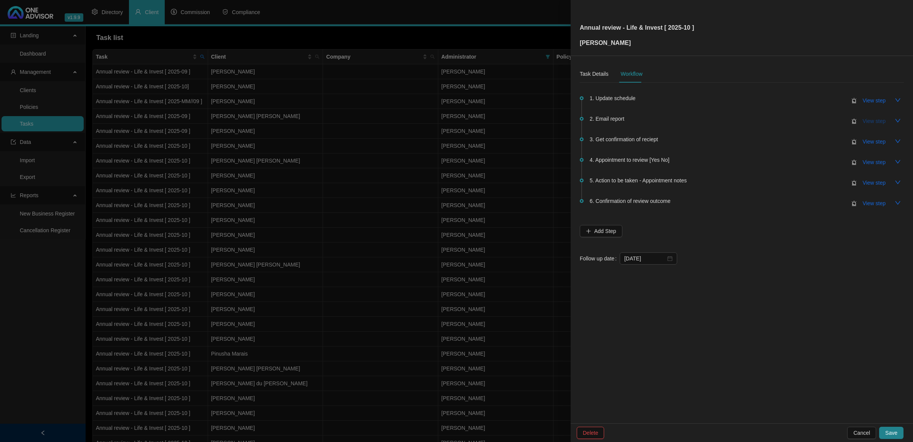
click at [867, 119] on span "View step" at bounding box center [874, 121] width 23 height 8
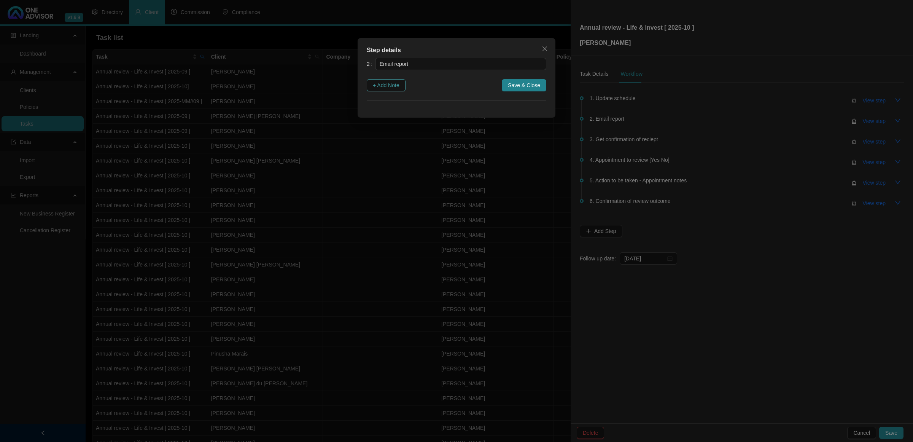
click at [391, 84] on span "+ Add Note" at bounding box center [386, 85] width 27 height 8
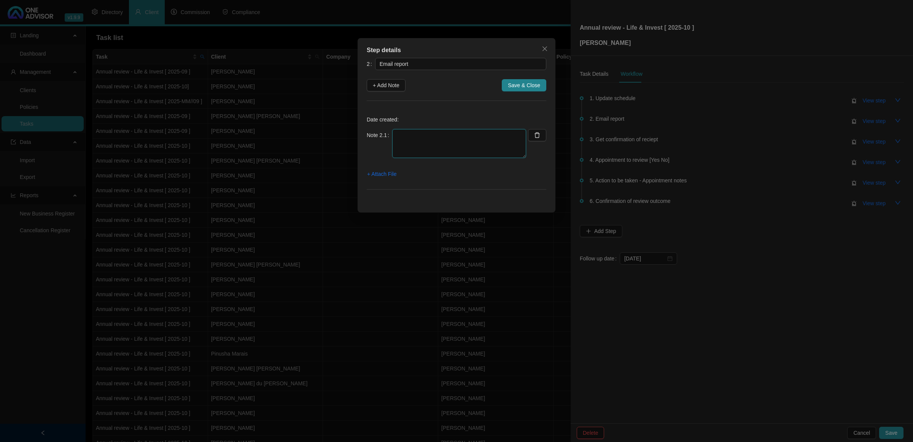
click at [449, 131] on textarea at bounding box center [459, 143] width 134 height 29
type textarea "[DATE] [PERSON_NAME] emailed schedule to client"
click at [390, 177] on span "+ Attach File" at bounding box center [381, 174] width 29 height 8
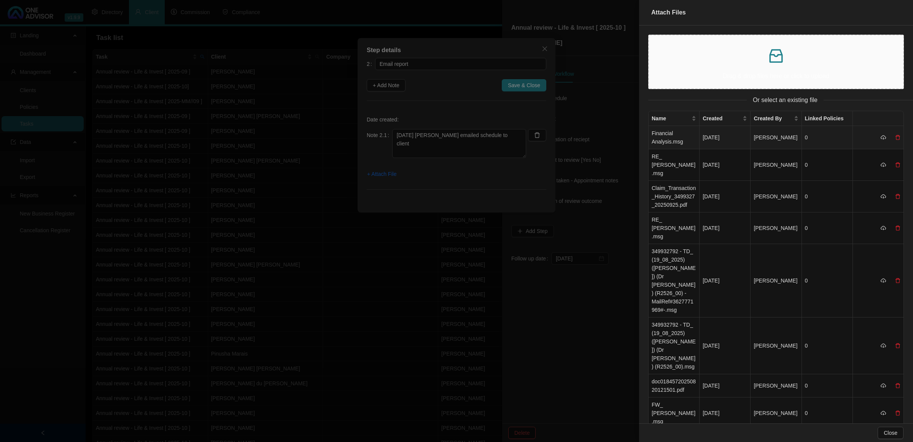
click at [653, 142] on td "Financial Analysis.msg" at bounding box center [673, 137] width 51 height 23
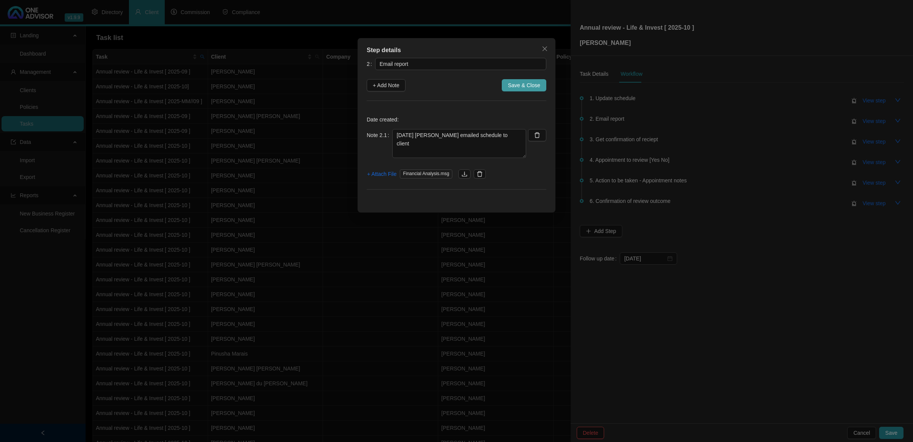
click at [539, 86] on span "Save & Close" at bounding box center [524, 85] width 32 height 8
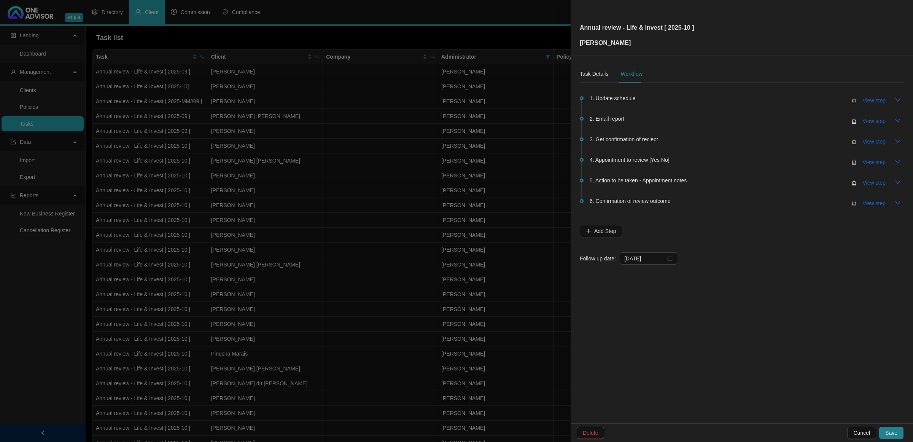
click at [886, 423] on div "Delete Cancel Save" at bounding box center [741, 432] width 342 height 19
click at [895, 435] on span "Save" at bounding box center [891, 432] width 12 height 8
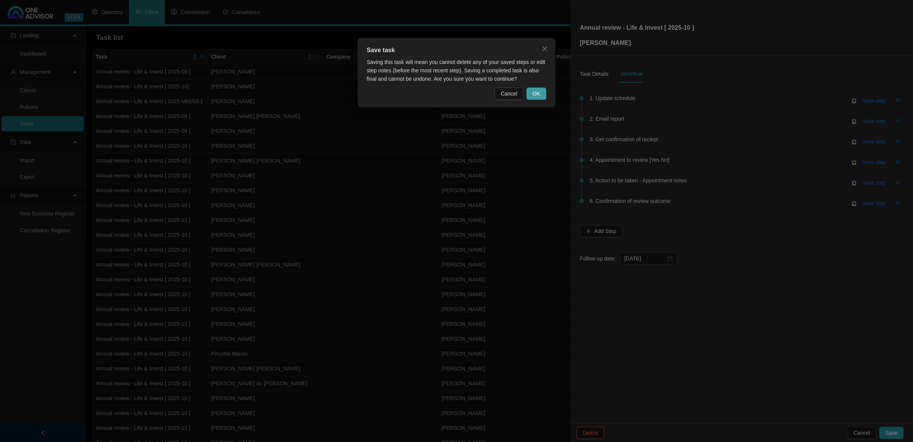
drag, startPoint x: 540, startPoint y: 91, endPoint x: 532, endPoint y: 93, distance: 9.1
click at [539, 92] on button "OK" at bounding box center [536, 93] width 20 height 12
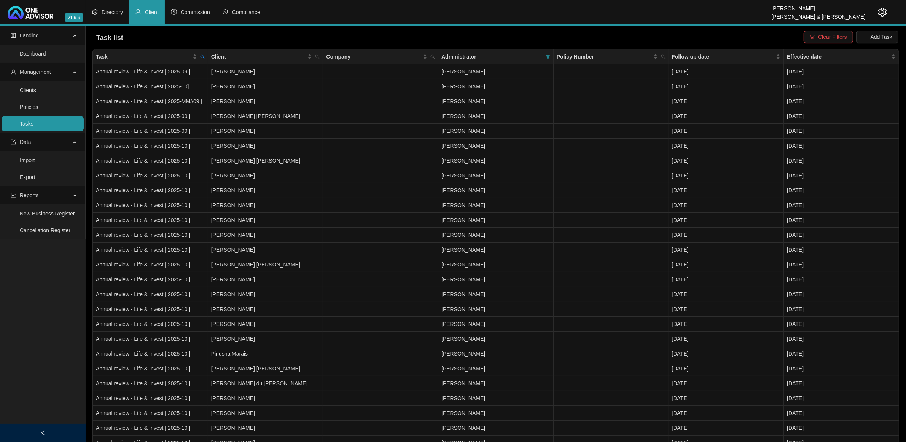
click at [884, 11] on icon "setting" at bounding box center [881, 12] width 9 height 9
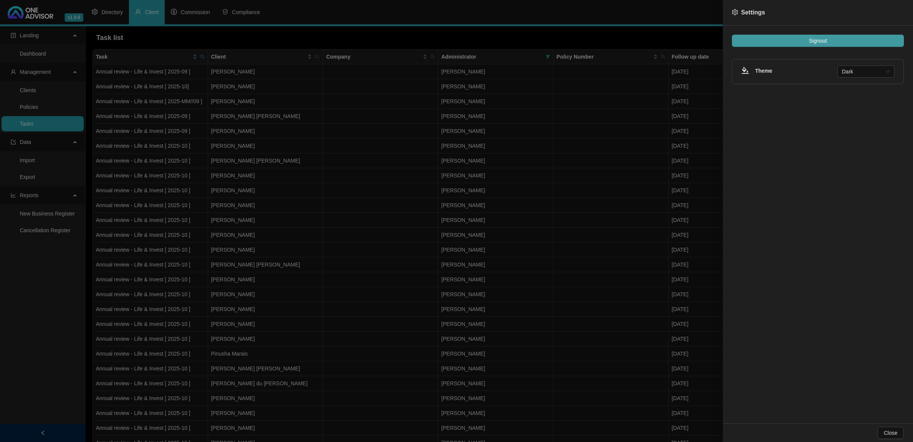
click at [853, 37] on button "Signout" at bounding box center [818, 41] width 172 height 12
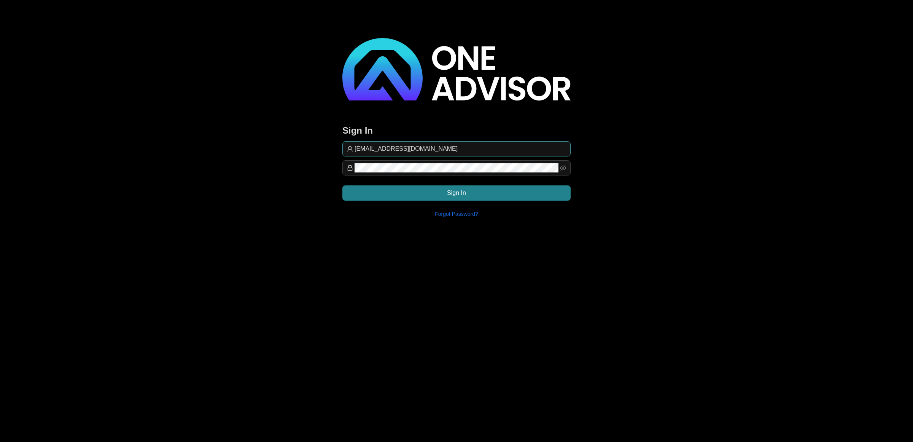
click at [472, 147] on input "[EMAIL_ADDRESS][DOMAIN_NAME]" at bounding box center [459, 148] width 211 height 9
type input "[EMAIL_ADDRESS][DOMAIN_NAME]"
click at [415, 199] on button "Sign In" at bounding box center [456, 192] width 228 height 15
